Goal: Task Accomplishment & Management: Complete application form

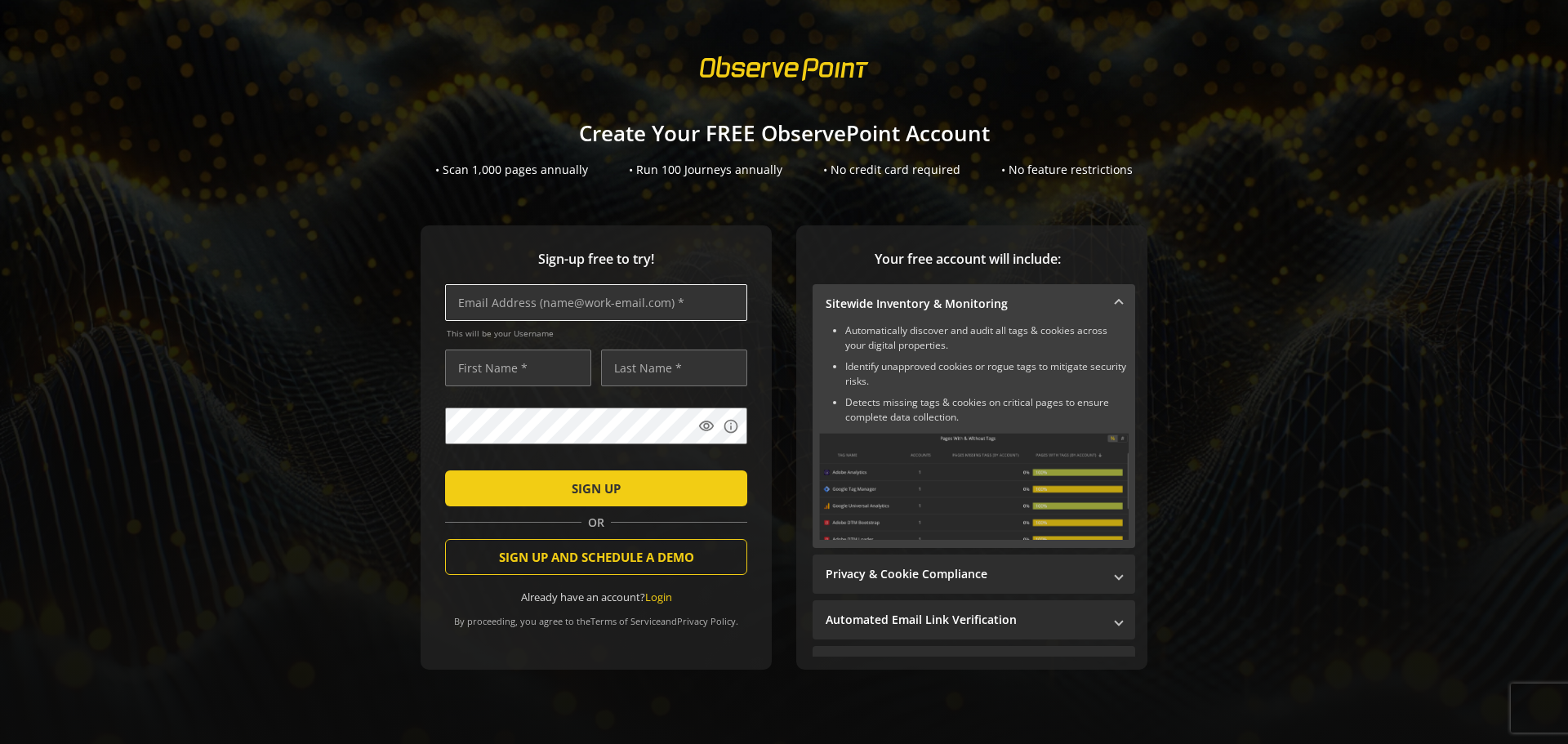
click at [557, 299] on input "text" at bounding box center [596, 302] width 302 height 37
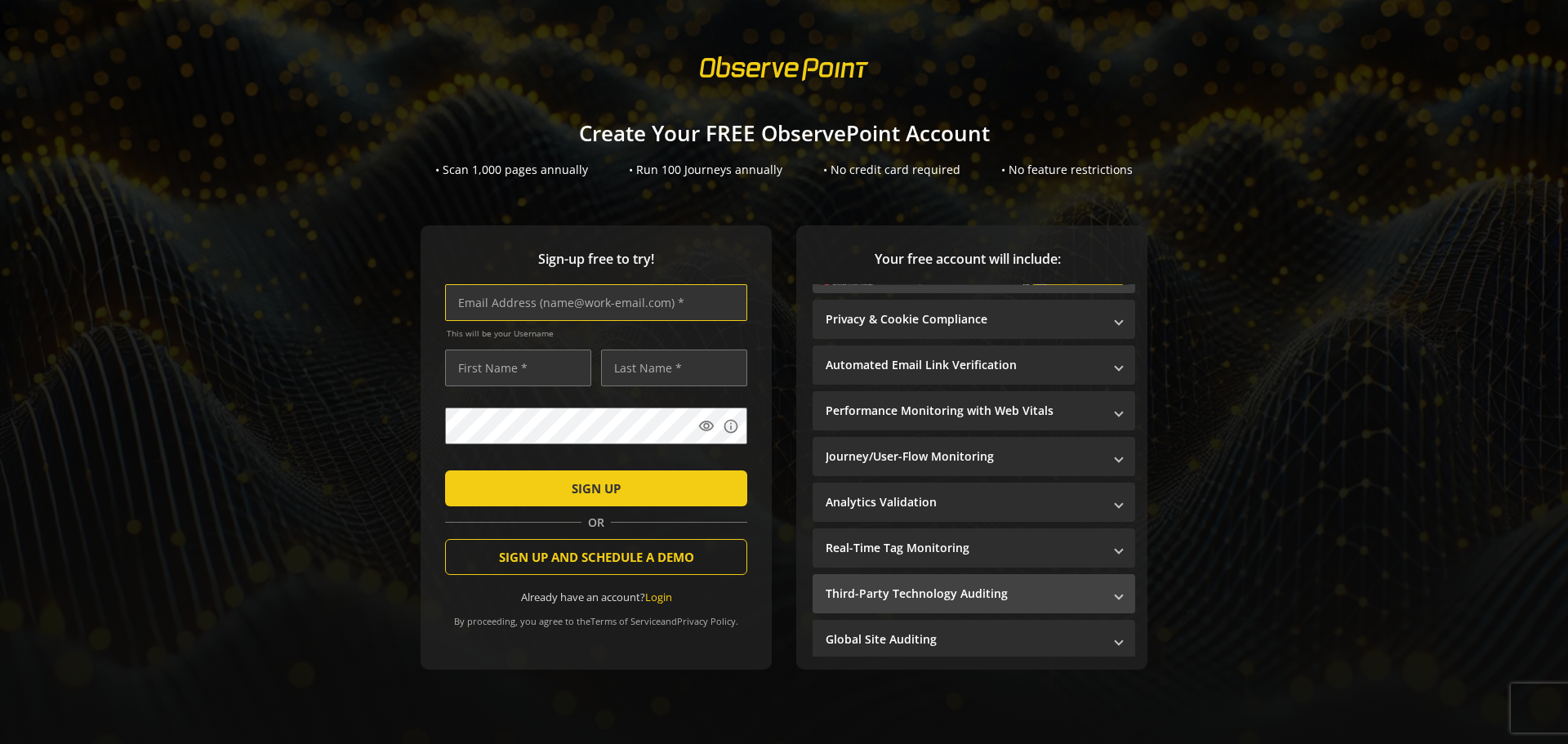
scroll to position [18, 0]
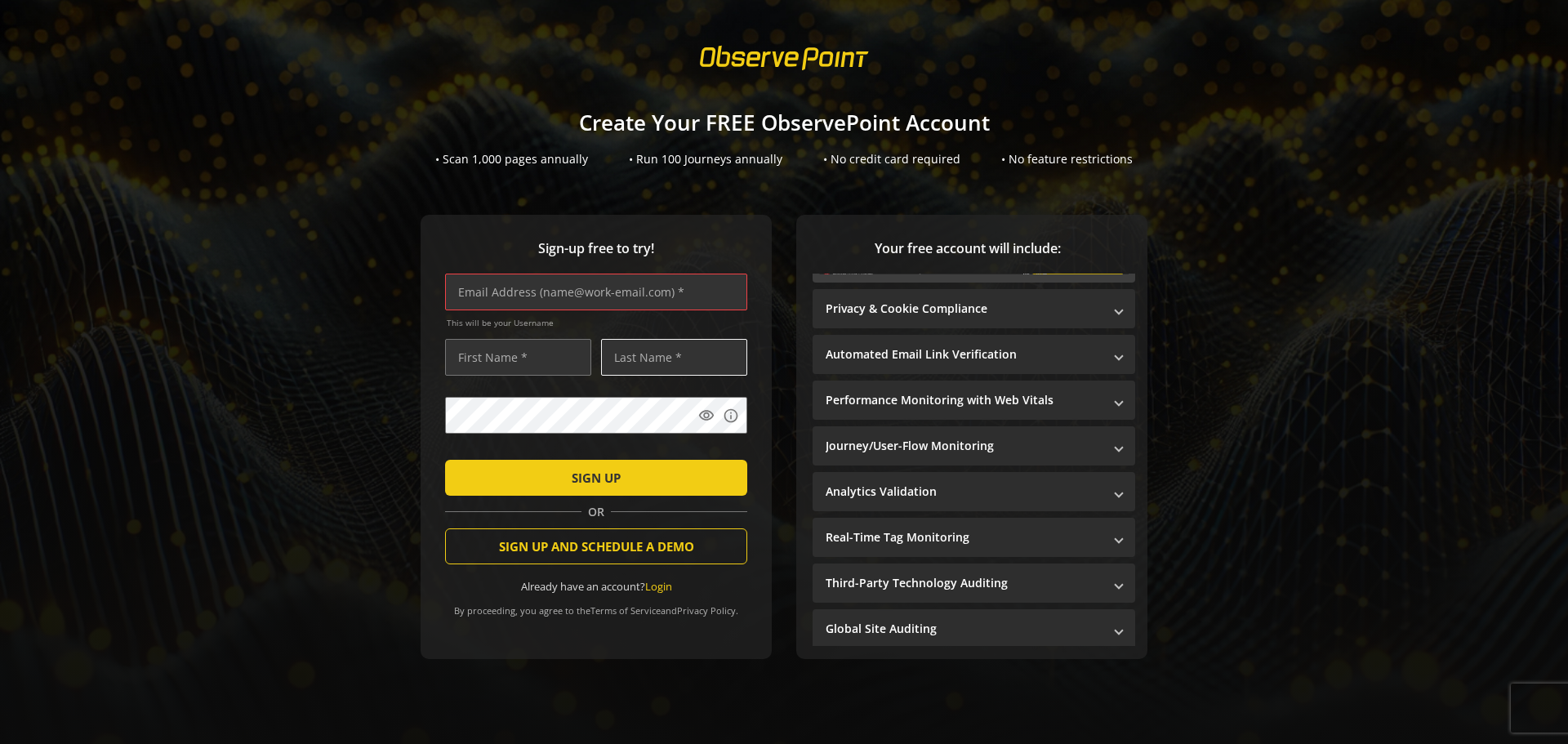
paste input "[PERSON_NAME][EMAIL_ADDRESS][PERSON_NAME][DOMAIN_NAME]"
type input "[PERSON_NAME][EMAIL_ADDRESS][PERSON_NAME][DOMAIN_NAME]"
click at [545, 351] on input "text" at bounding box center [517, 358] width 146 height 37
type input "[PERSON_NAME]"
click at [645, 350] on input "text" at bounding box center [674, 358] width 146 height 37
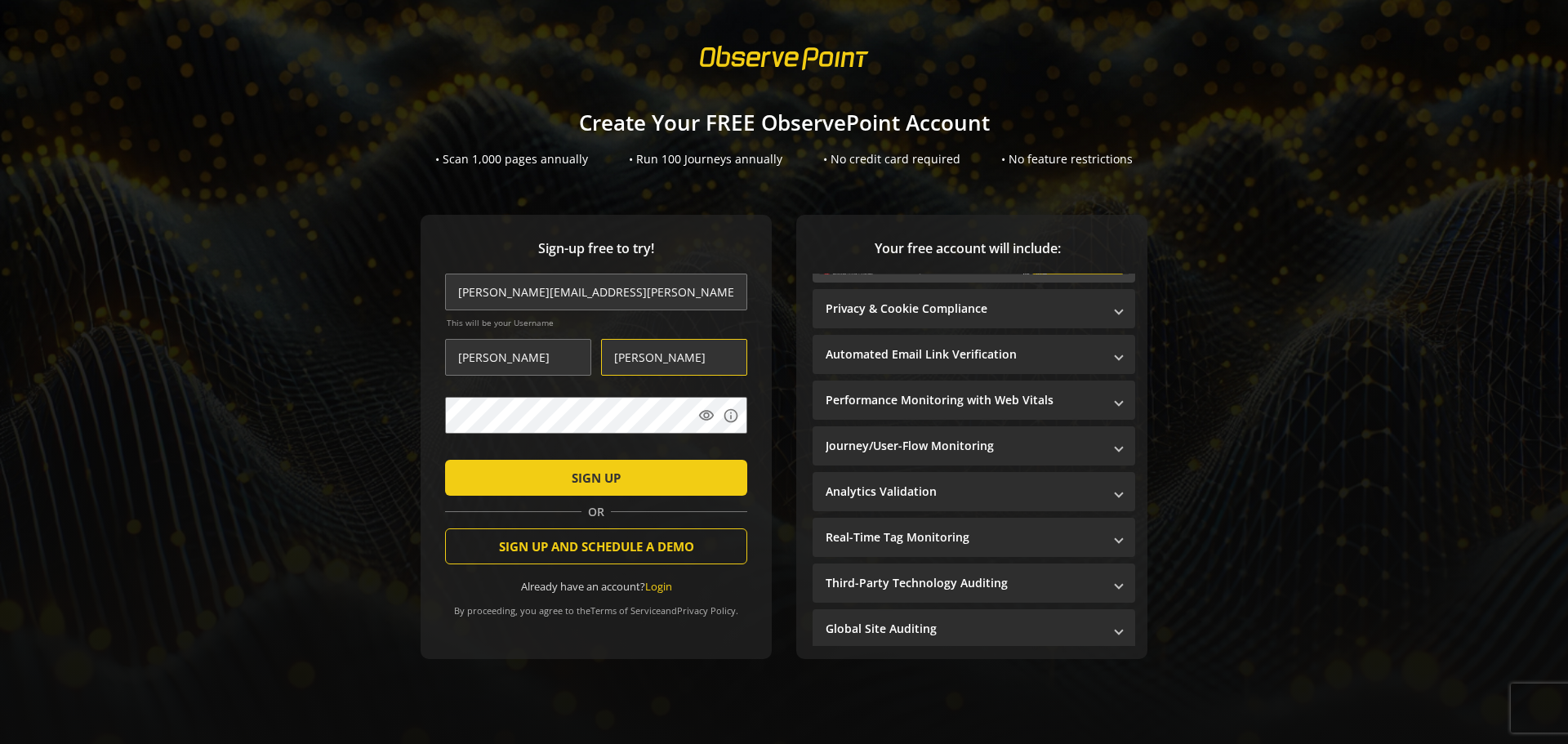
type input "[PERSON_NAME]"
click at [700, 407] on mat-icon "visibility" at bounding box center [706, 415] width 17 height 17
click at [637, 476] on span "submit" at bounding box center [596, 477] width 302 height 39
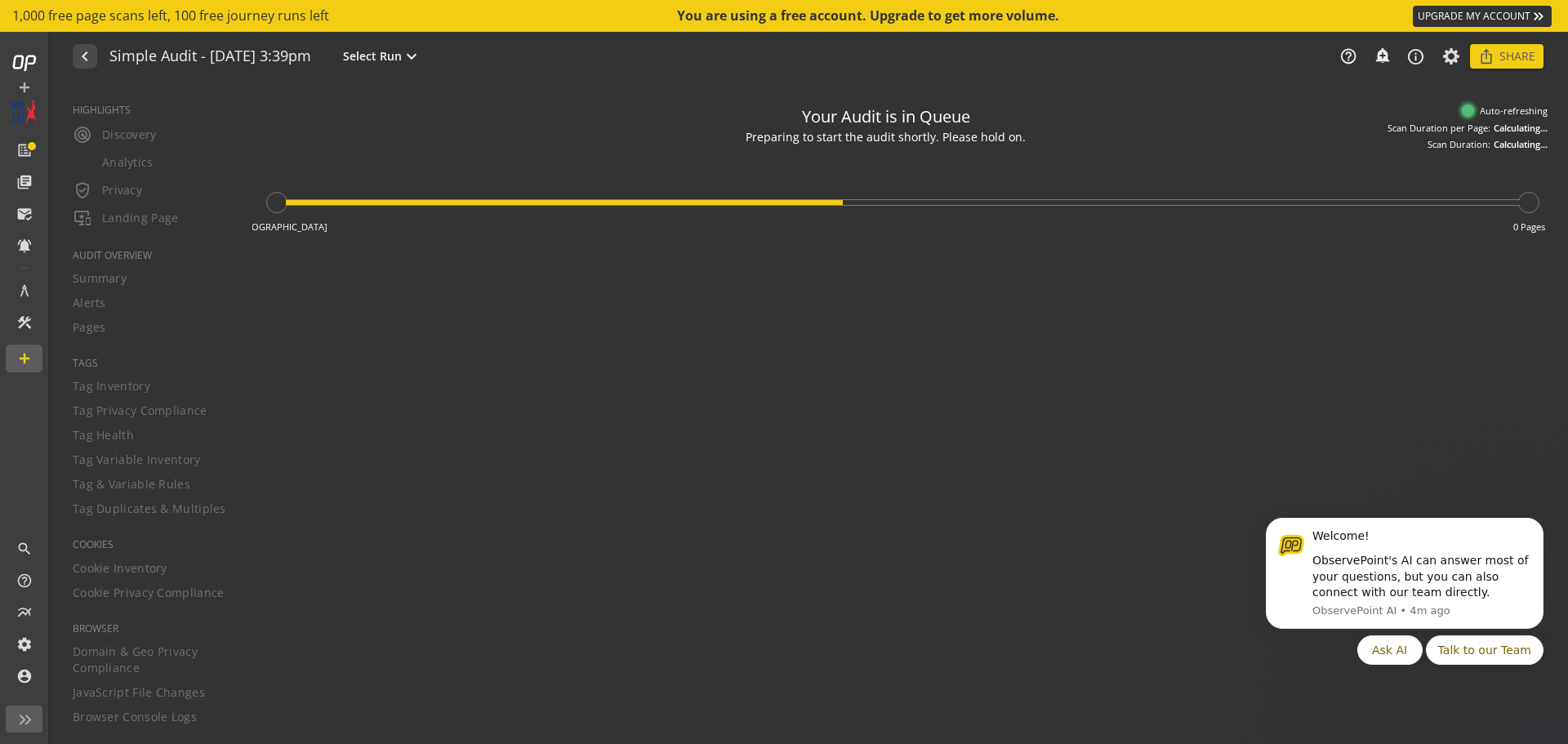
type textarea "Notes can include: -a description of what this audit is validating -changes in …"
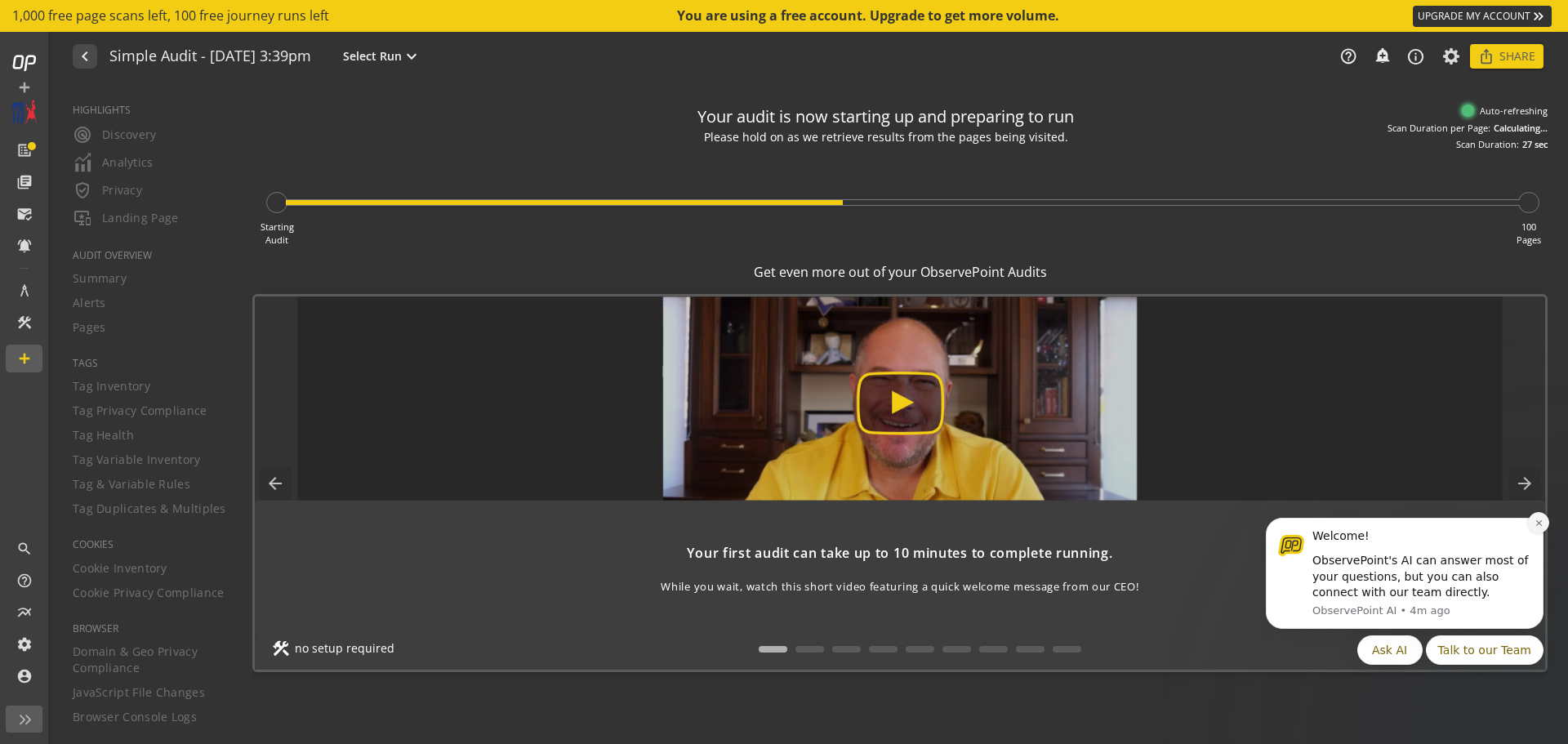
click at [1539, 521] on icon "Dismiss notification" at bounding box center [1539, 523] width 9 height 9
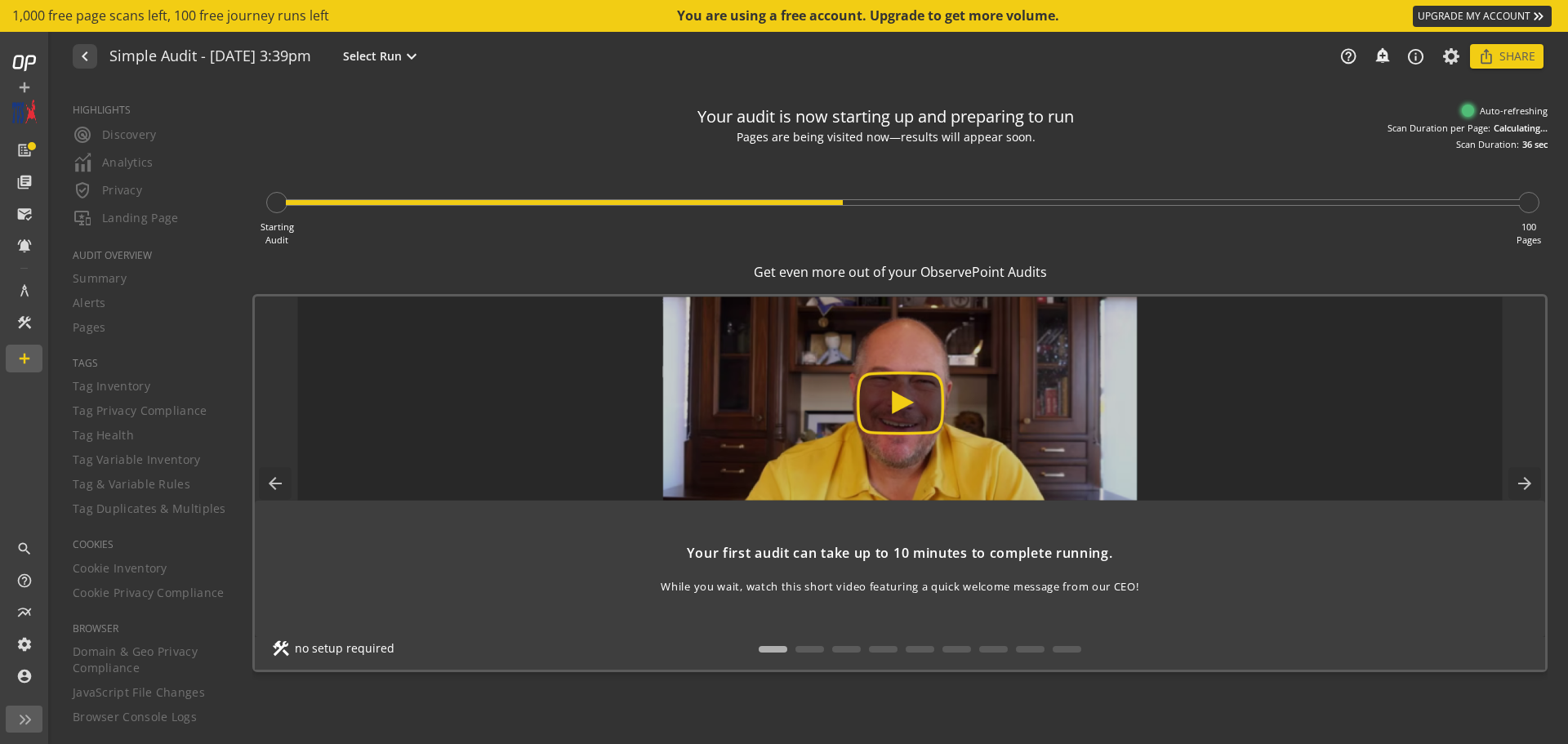
click at [901, 413] on img at bounding box center [899, 399] width 1205 height 205
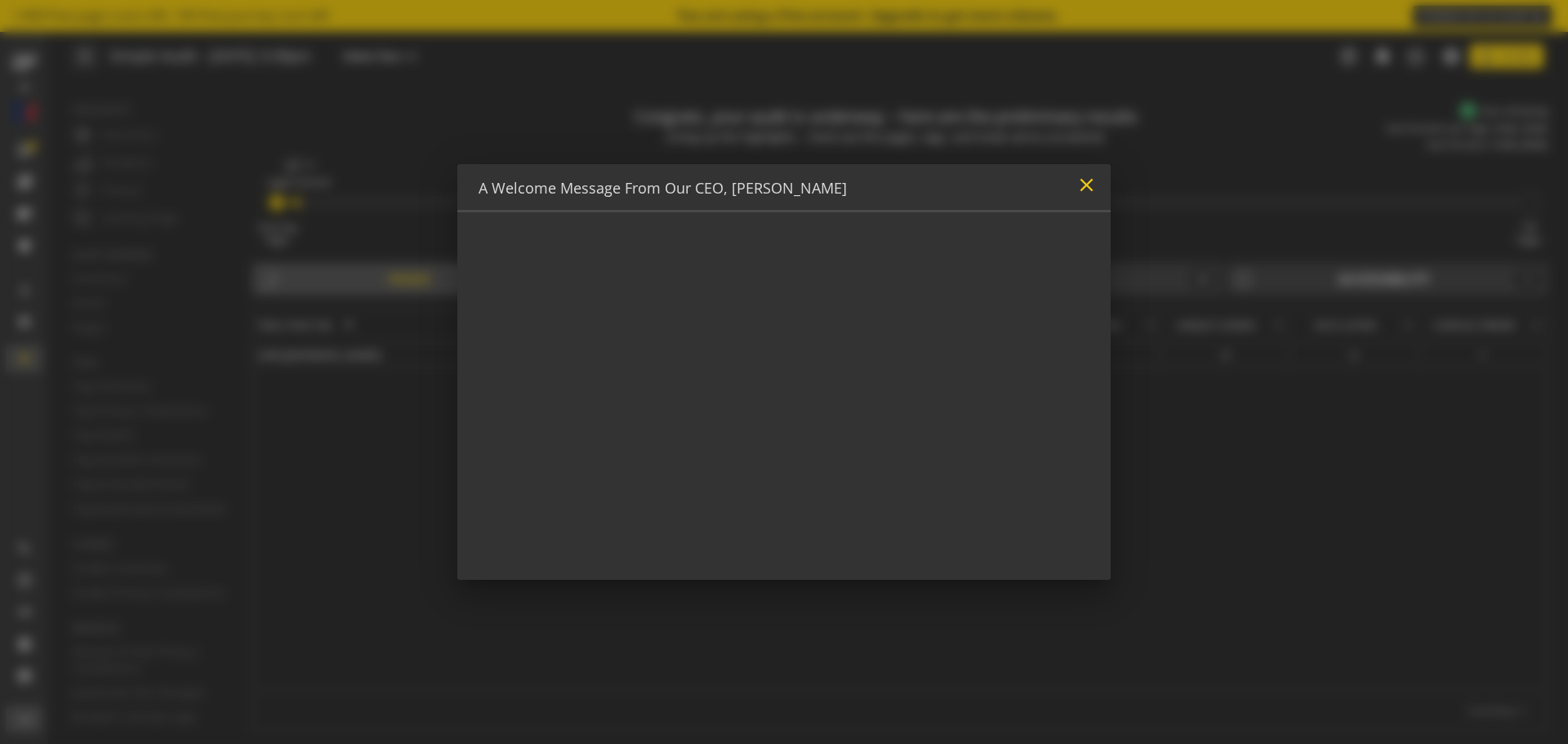
click at [1084, 190] on mat-icon "close" at bounding box center [1086, 184] width 22 height 22
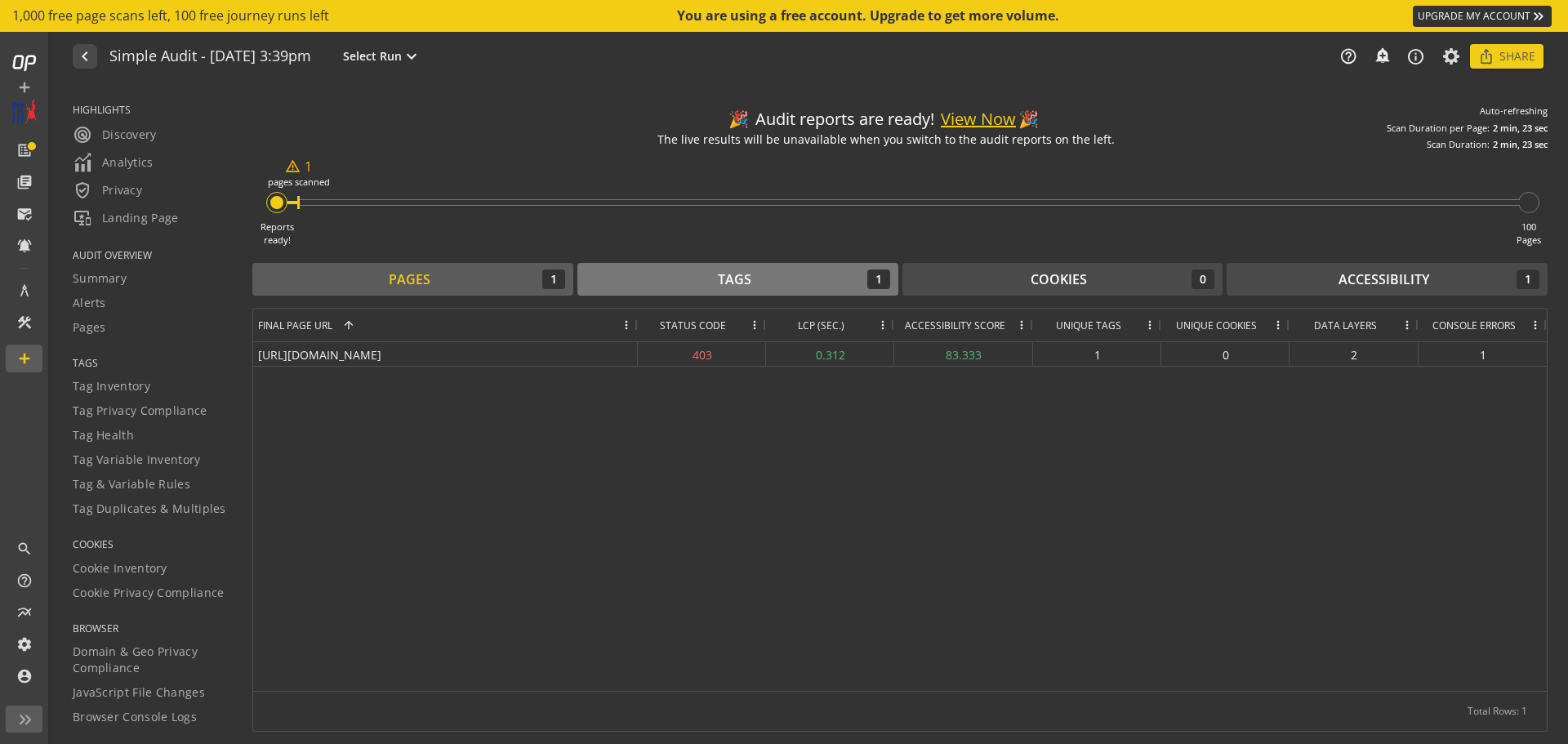
click at [678, 277] on div "Tags 1" at bounding box center [738, 279] width 305 height 19
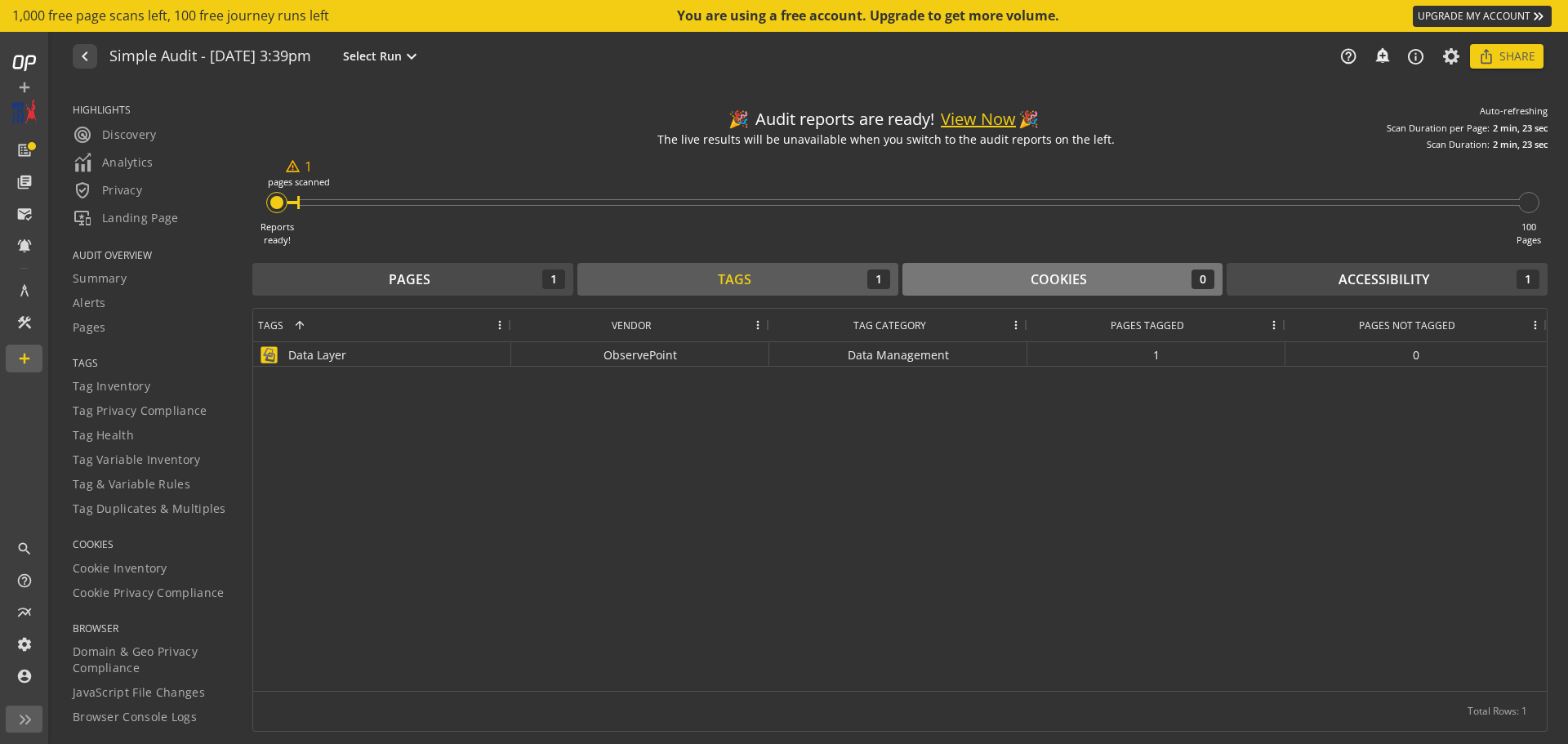
click at [1023, 278] on div "Cookies 0" at bounding box center [1063, 279] width 305 height 19
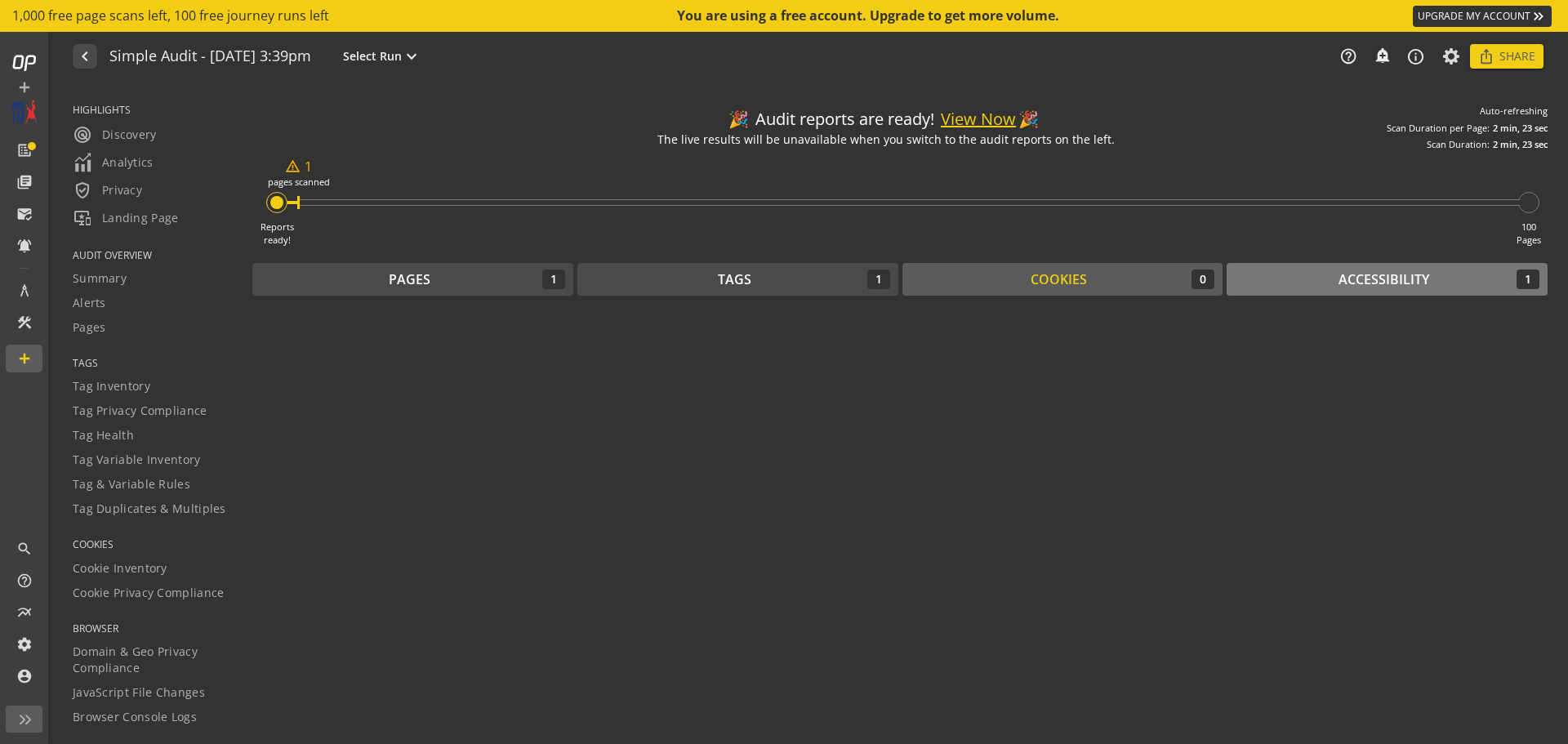
click at [1408, 286] on div "Accessibility" at bounding box center [1384, 279] width 91 height 18
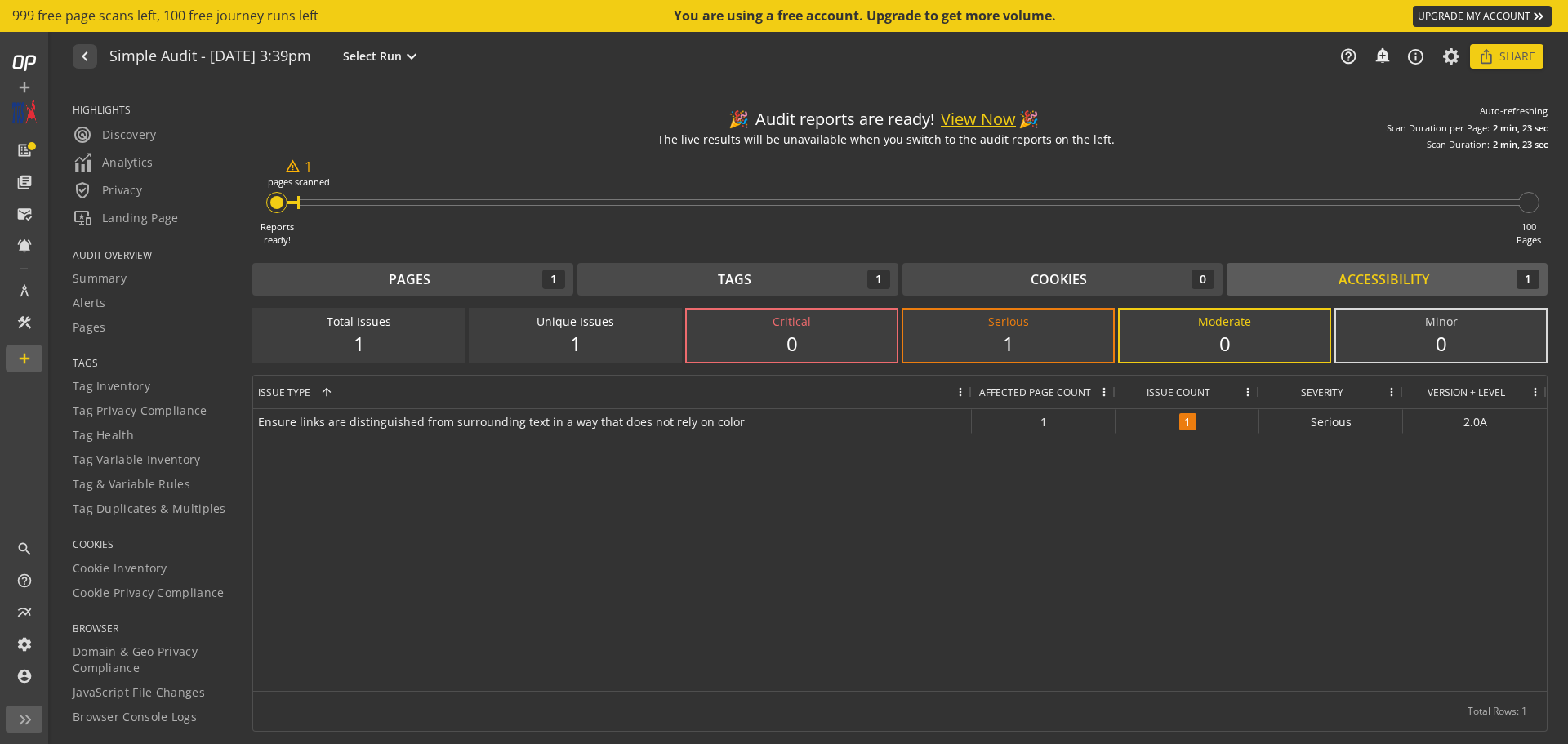
click at [968, 118] on button "View Now" at bounding box center [979, 119] width 75 height 24
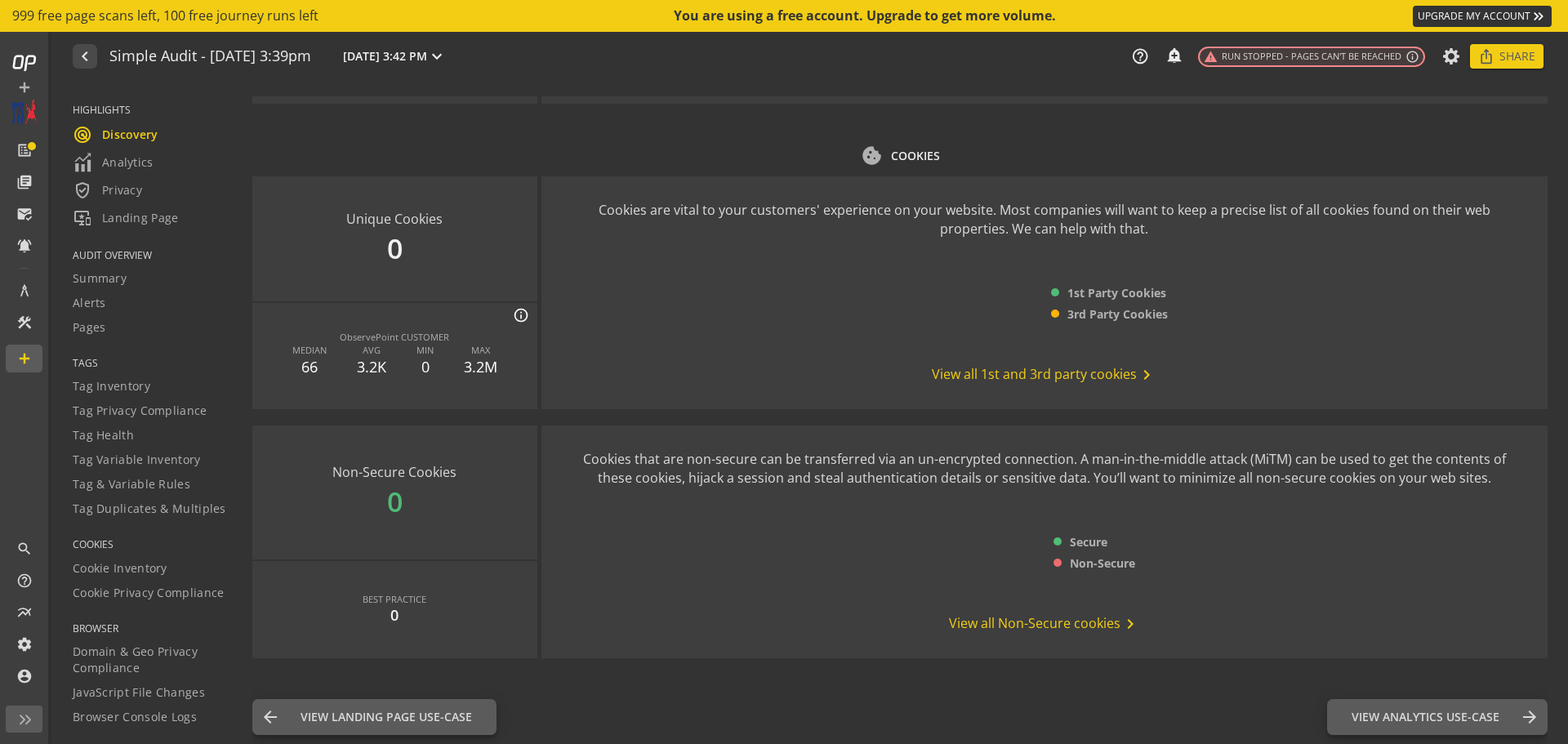
scroll to position [1906, 0]
click at [122, 152] on link "Analytics" at bounding box center [152, 163] width 159 height 28
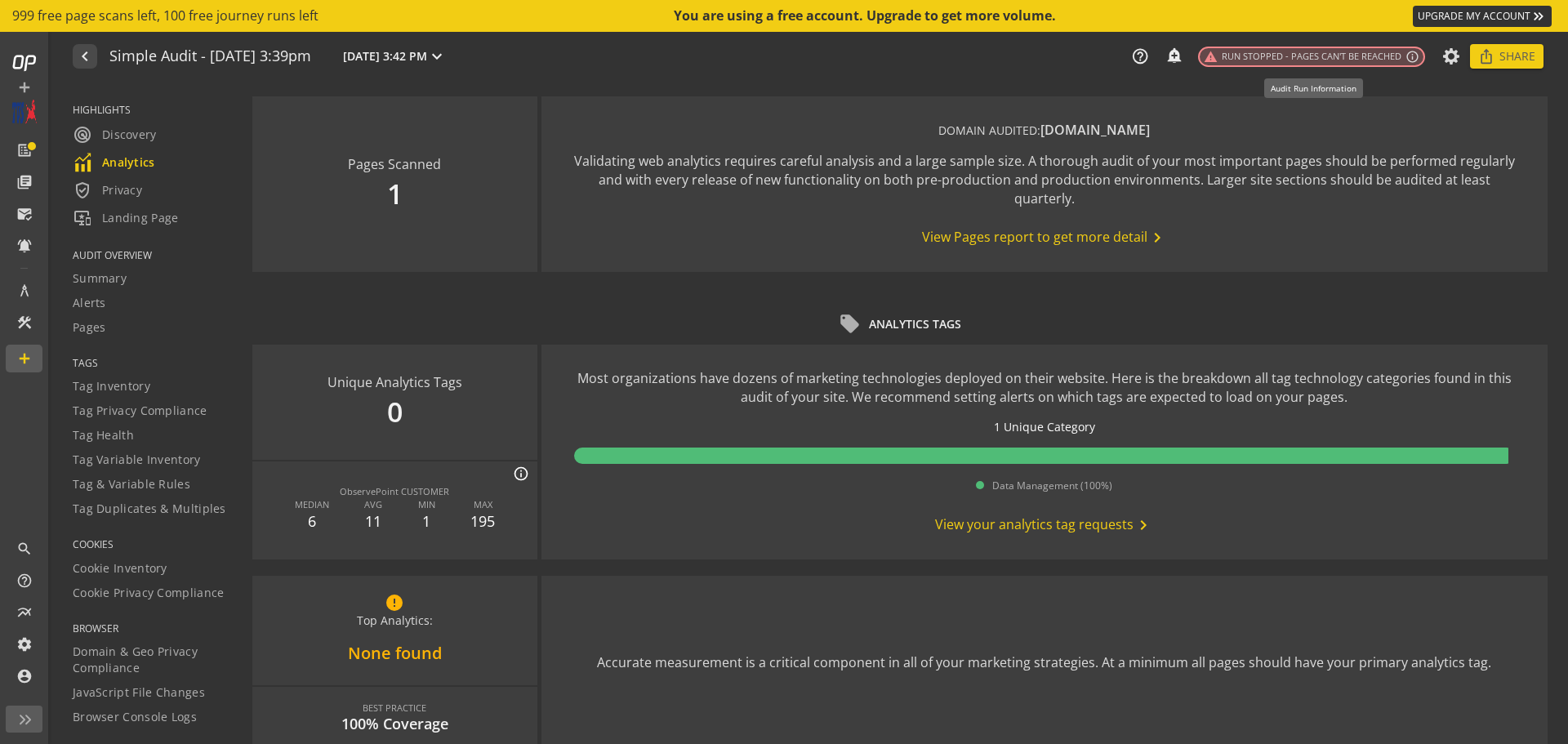
click at [1257, 54] on span "warning Run Stopped - Pages can't be reached" at bounding box center [1302, 57] width 198 height 14
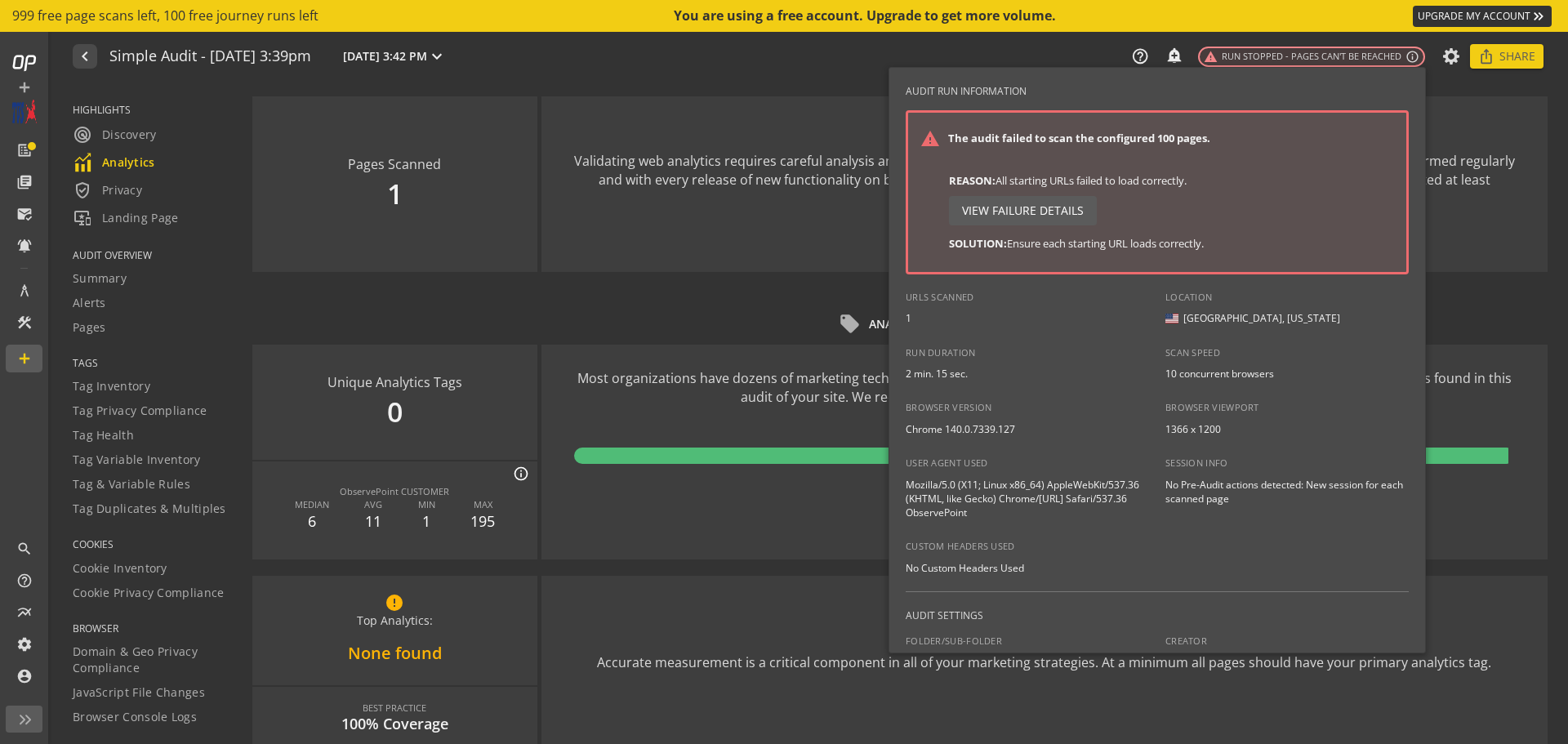
click at [816, 87] on div at bounding box center [784, 372] width 1568 height 744
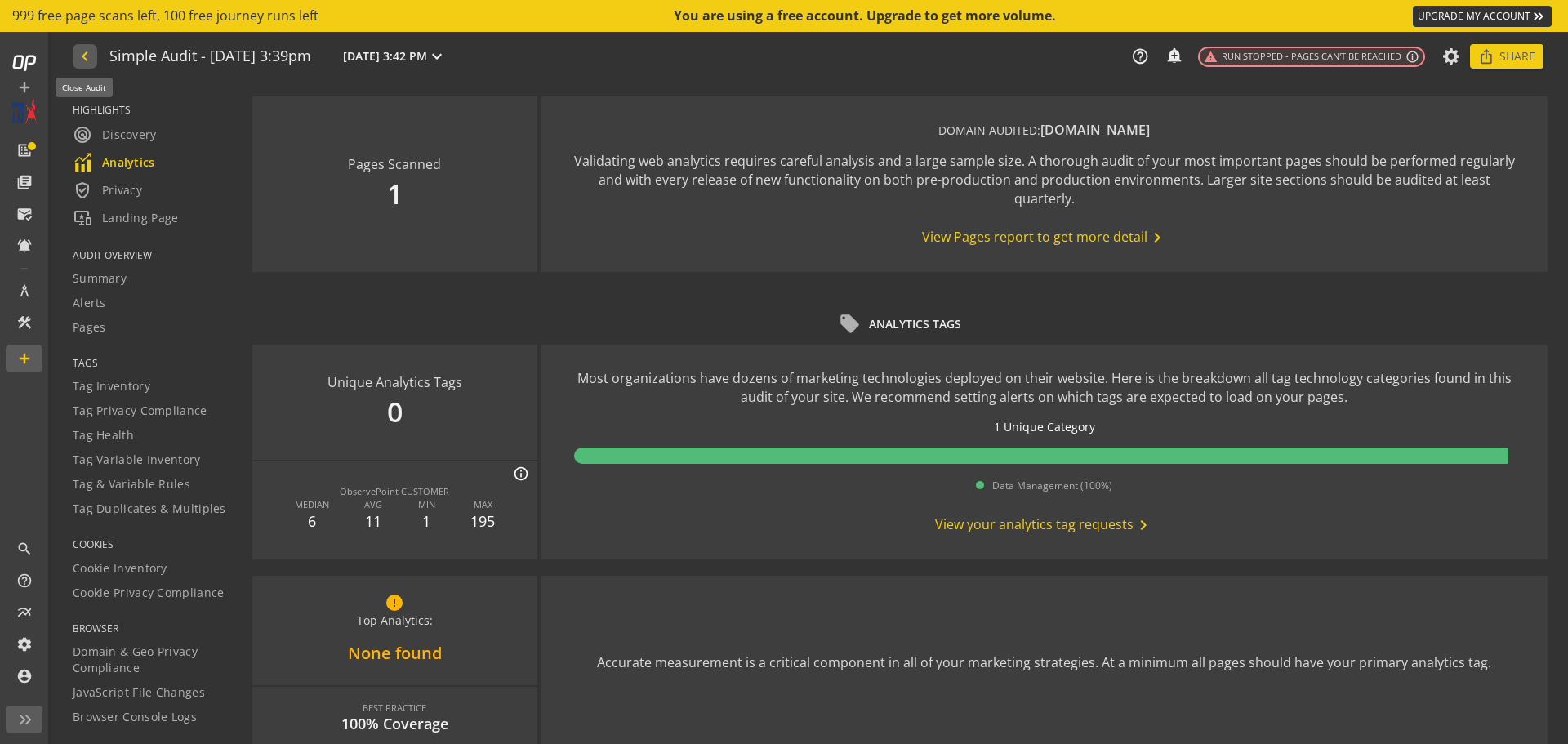
click at [83, 56] on mat-icon "navigate_before" at bounding box center [84, 56] width 17 height 19
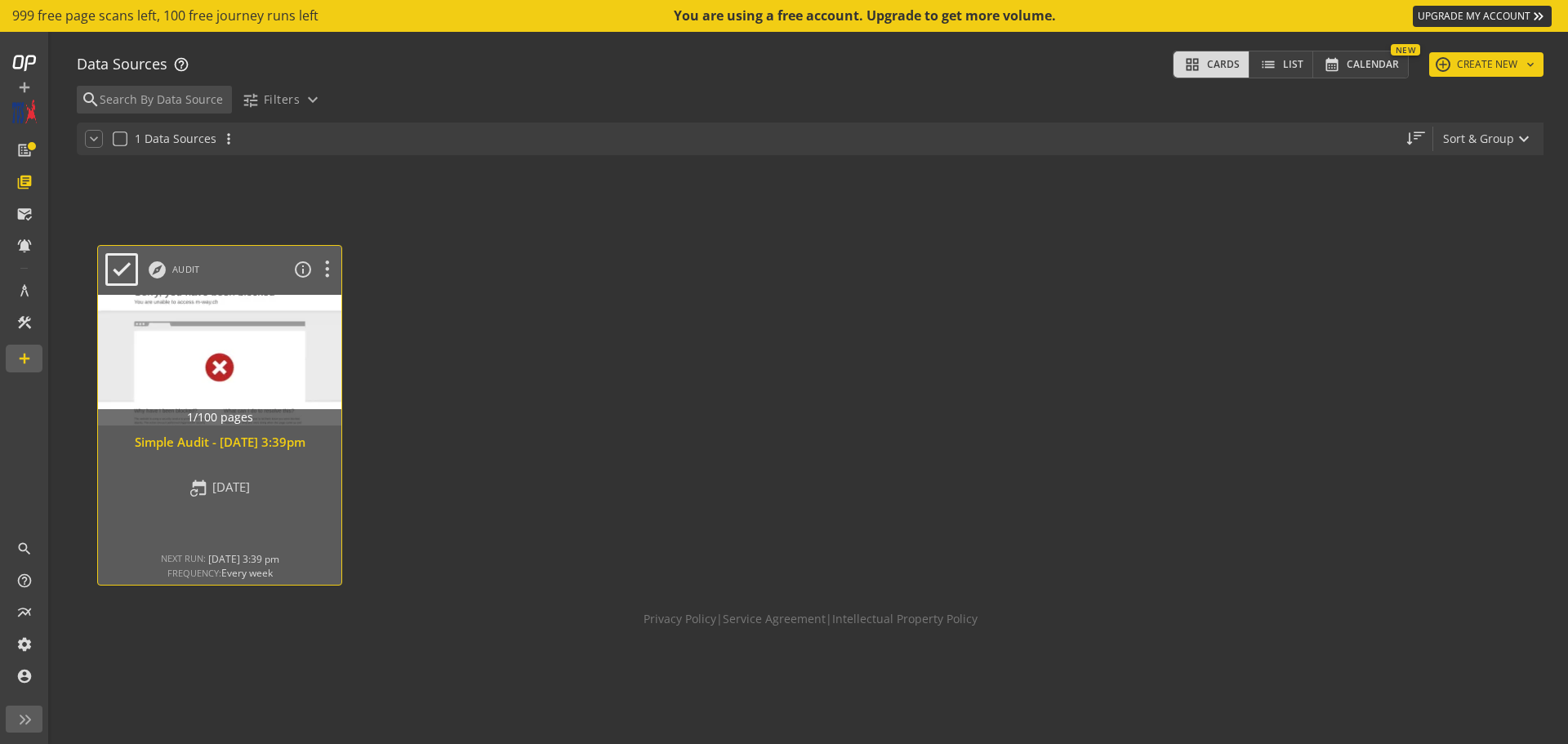
click at [231, 566] on div "NEXT RUN: [DATE] 3:39 pm FREQUENCY: Every week" at bounding box center [219, 567] width 118 height 28
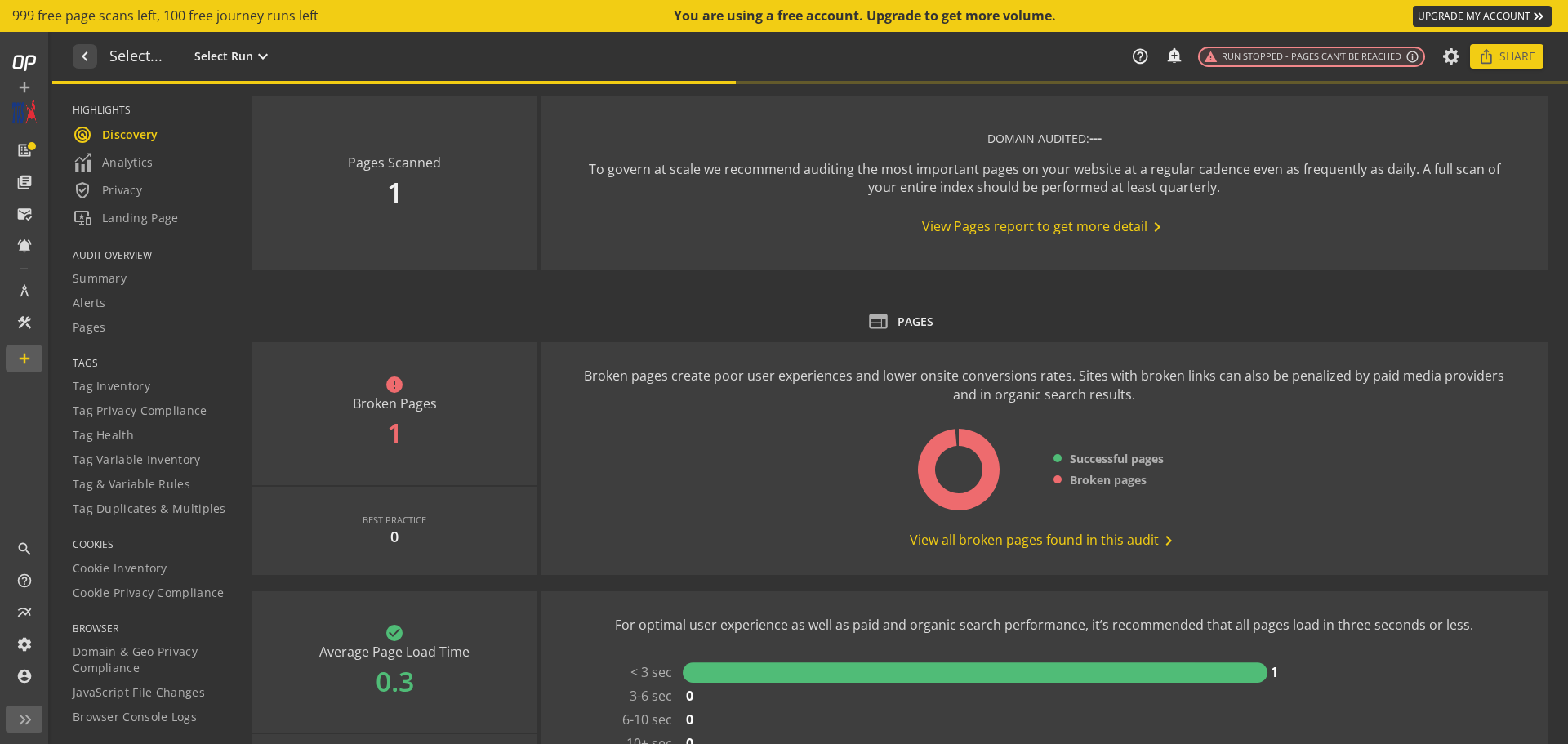
type textarea "Notes can include: -a description of what this audit is validating -changes in …"
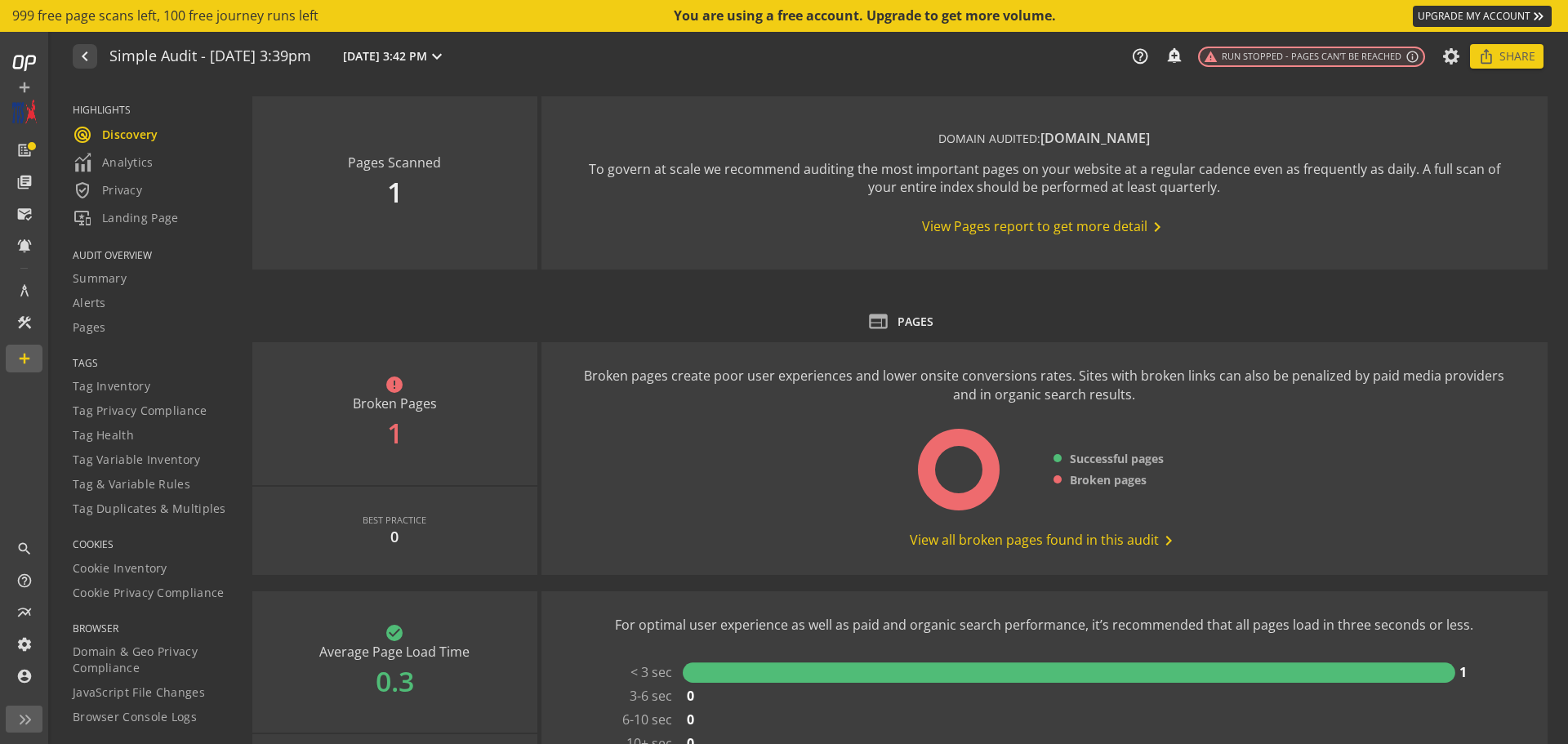
click at [106, 141] on span "radar Discovery" at bounding box center [115, 135] width 86 height 19
click at [81, 67] on button "navigate_before" at bounding box center [85, 56] width 24 height 24
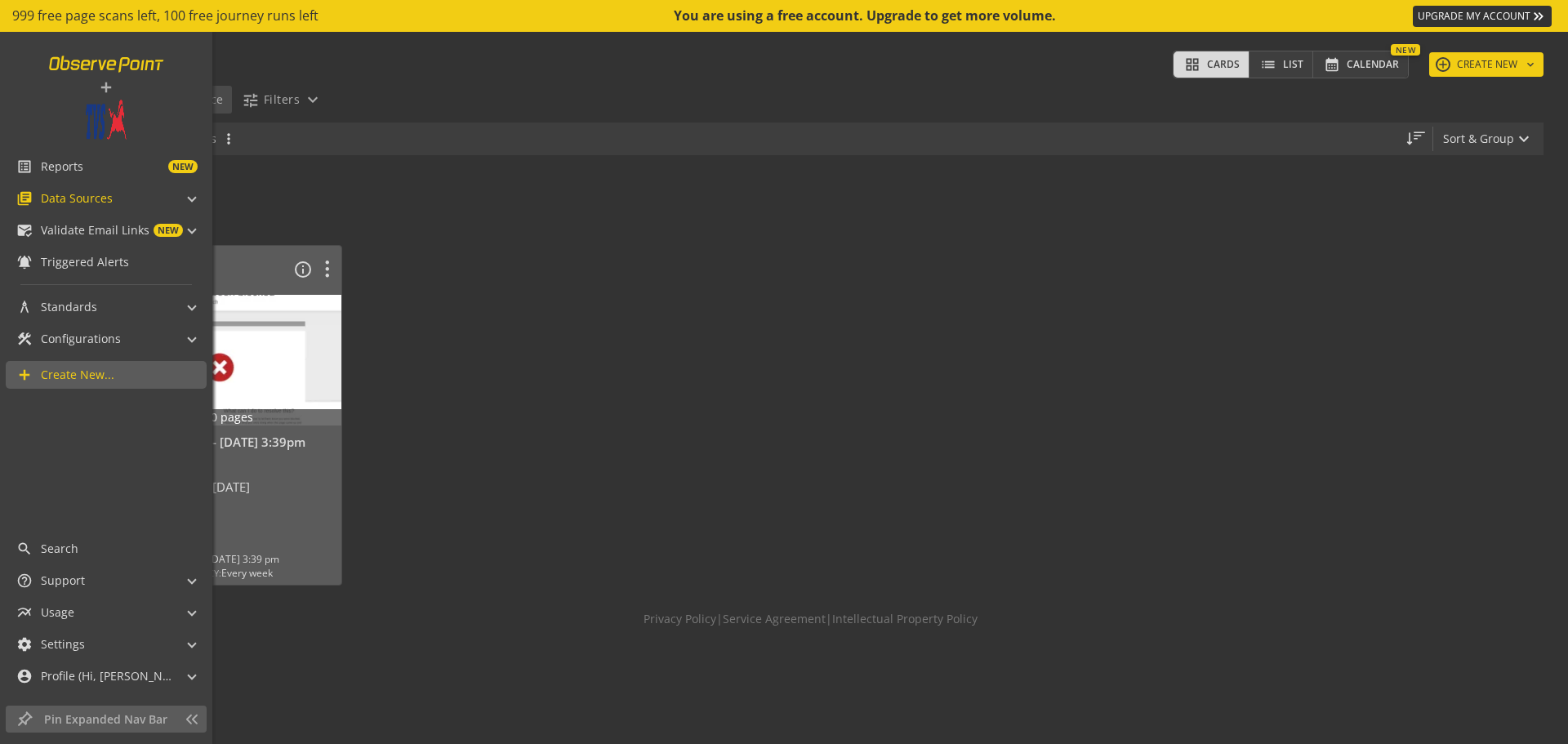
click at [80, 58] on link at bounding box center [107, 64] width 135 height 31
